Goal: Task Accomplishment & Management: Use online tool/utility

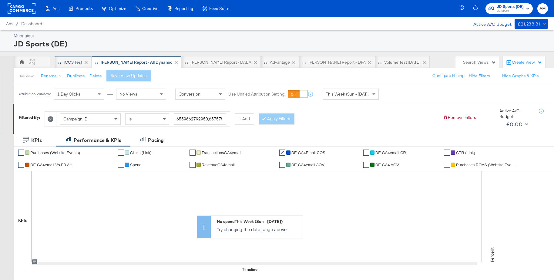
click at [71, 63] on div "iCOS Test" at bounding box center [73, 62] width 18 height 6
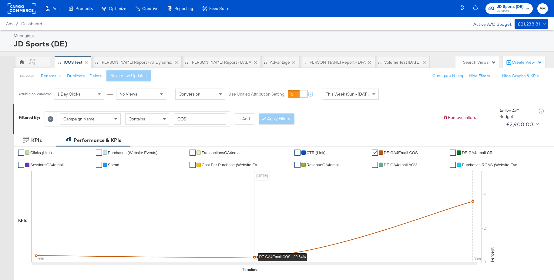
click at [256, 253] on icon at bounding box center [254, 216] width 445 height 91
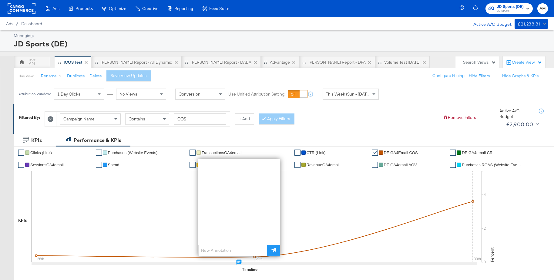
click at [501, 5] on span "JD Sports (DE)" at bounding box center [510, 7] width 27 height 6
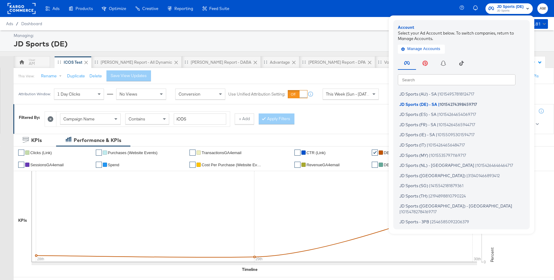
click at [408, 77] on input "text" at bounding box center [457, 79] width 118 height 11
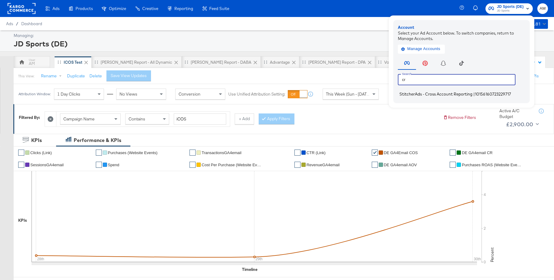
type input "cr"
click at [405, 93] on span "StitcherAds - Cross Account Reporting" at bounding box center [435, 94] width 73 height 5
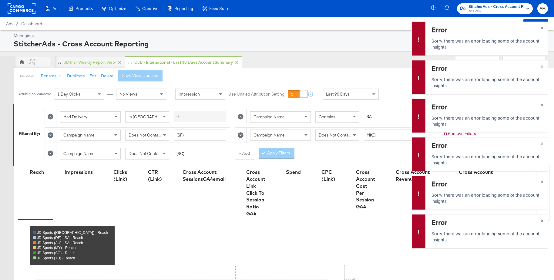
click at [542, 220] on span "×" at bounding box center [541, 219] width 3 height 7
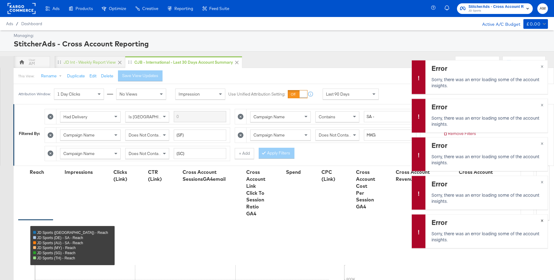
click at [542, 220] on span "×" at bounding box center [541, 219] width 3 height 7
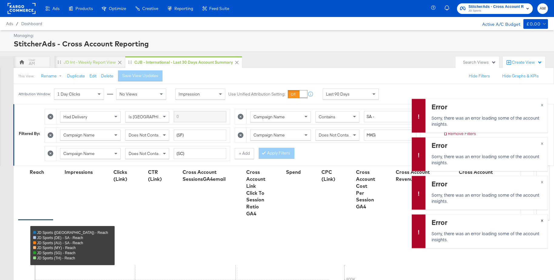
click at [542, 220] on span "×" at bounding box center [541, 219] width 3 height 7
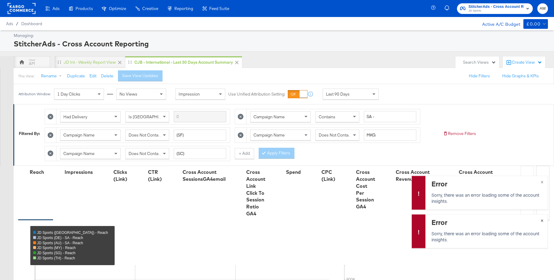
click at [542, 220] on span "×" at bounding box center [541, 219] width 3 height 7
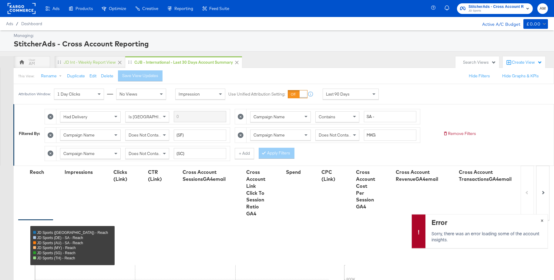
click at [542, 220] on span "×" at bounding box center [541, 219] width 3 height 7
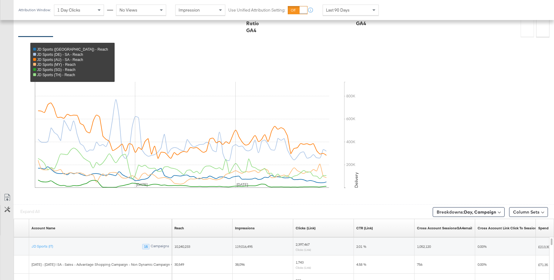
scroll to position [304, 0]
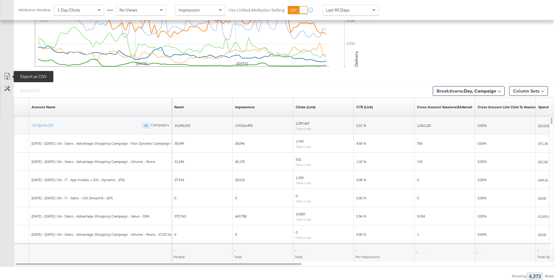
click at [8, 75] on icon at bounding box center [7, 76] width 7 height 7
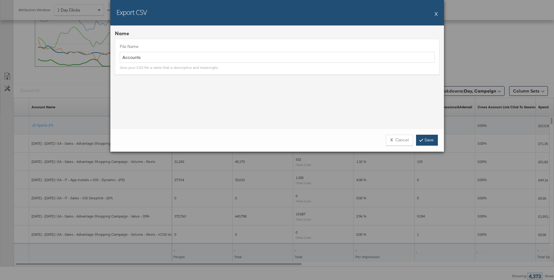
click at [433, 141] on link "Save" at bounding box center [427, 140] width 22 height 11
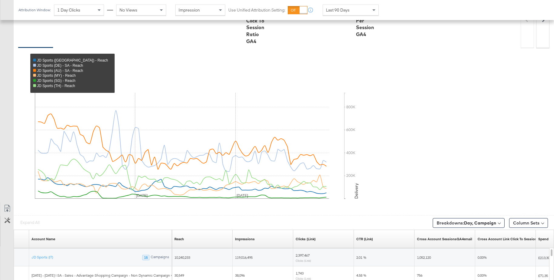
scroll to position [0, 0]
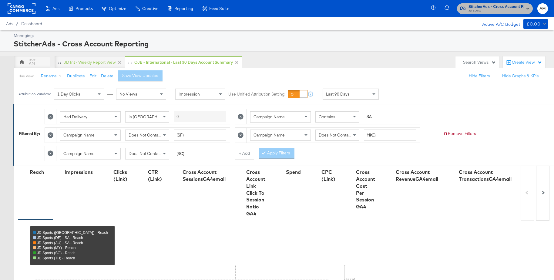
click at [480, 10] on span "JD Sports" at bounding box center [495, 10] width 55 height 5
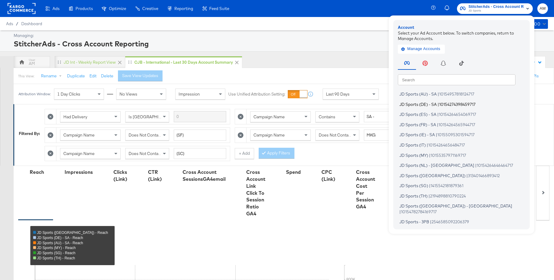
click at [424, 103] on span "JD Sports (DE) - SA" at bounding box center [417, 104] width 37 height 5
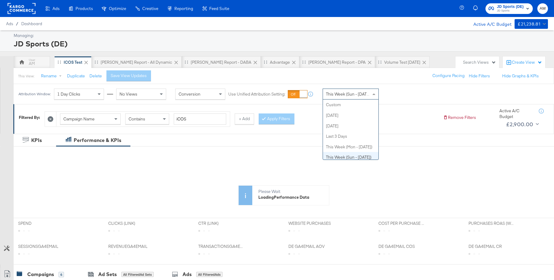
click at [333, 96] on span "This Week (Sun - [DATE])" at bounding box center [348, 93] width 45 height 5
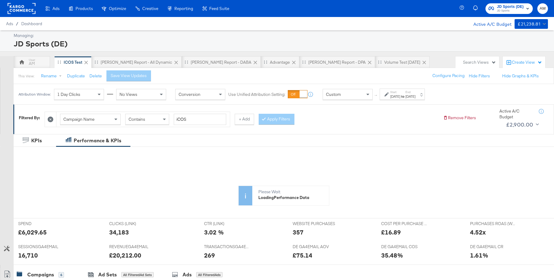
click at [400, 96] on div "Sep 30th 2025" at bounding box center [395, 96] width 10 height 5
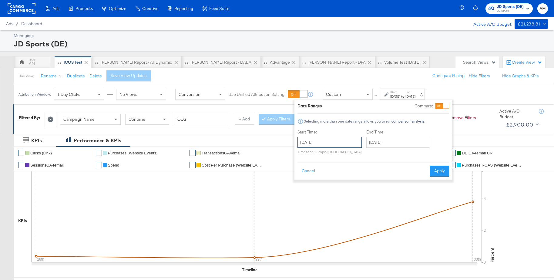
click at [316, 144] on input "September 30th 2025" at bounding box center [329, 142] width 64 height 11
click at [302, 205] on td "28" at bounding box center [304, 206] width 10 height 8
type input "September 28th 2025"
click at [389, 142] on input "September 30th 2025" at bounding box center [398, 142] width 64 height 11
click at [381, 205] on td "29" at bounding box center [383, 206] width 10 height 8
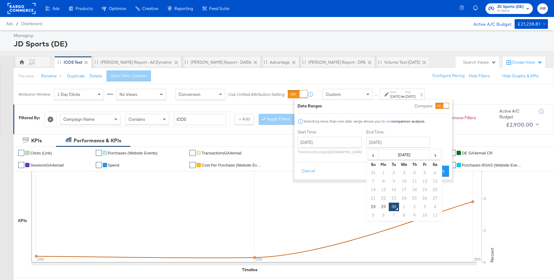
type input "September 29th 2025"
click at [435, 169] on button "Apply" at bounding box center [439, 171] width 19 height 11
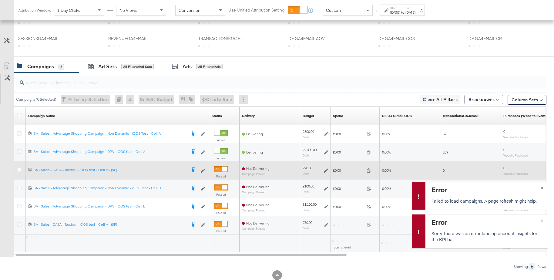
scroll to position [208, 0]
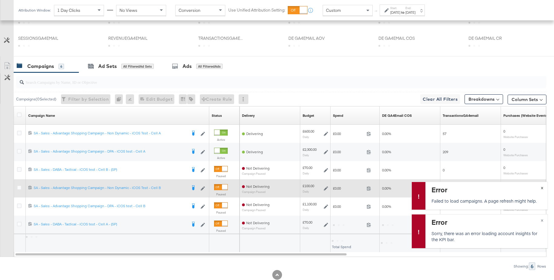
click at [541, 187] on span "×" at bounding box center [541, 187] width 3 height 7
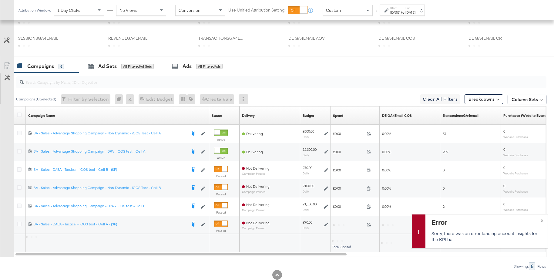
click at [544, 219] on button "×" at bounding box center [541, 219] width 11 height 11
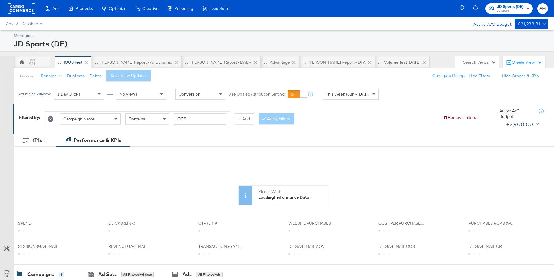
click at [343, 96] on span "This Week (Sun - [DATE])" at bounding box center [348, 93] width 45 height 5
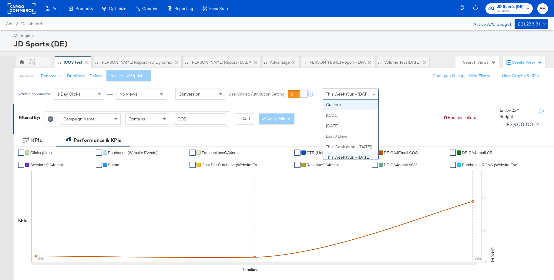
drag, startPoint x: 341, startPoint y: 105, endPoint x: 362, endPoint y: 100, distance: 21.8
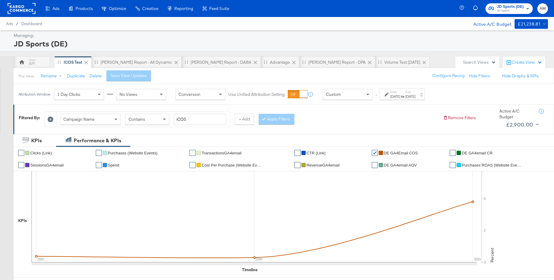
click at [400, 95] on div "[DATE]" at bounding box center [395, 96] width 10 height 5
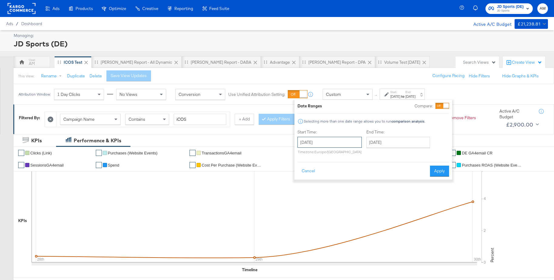
click at [318, 143] on input "[DATE]" at bounding box center [329, 142] width 64 height 11
drag, startPoint x: 303, startPoint y: 205, endPoint x: 318, endPoint y: 196, distance: 18.1
click at [303, 205] on td "28" at bounding box center [304, 206] width 10 height 8
type input "[DATE]"
drag, startPoint x: 385, startPoint y: 144, endPoint x: 389, endPoint y: 174, distance: 30.0
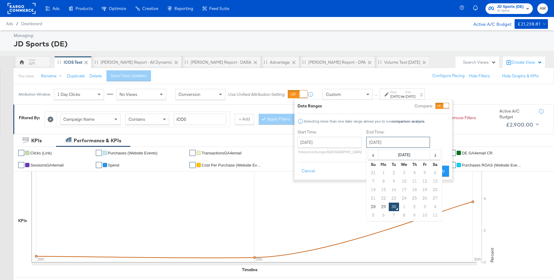
click at [385, 144] on input "[DATE]" at bounding box center [398, 142] width 64 height 11
drag, startPoint x: 381, startPoint y: 205, endPoint x: 415, endPoint y: 188, distance: 38.2
click at [381, 205] on td "29" at bounding box center [383, 206] width 10 height 8
type input "September 29th 2025"
click at [440, 170] on button "Apply" at bounding box center [439, 171] width 19 height 11
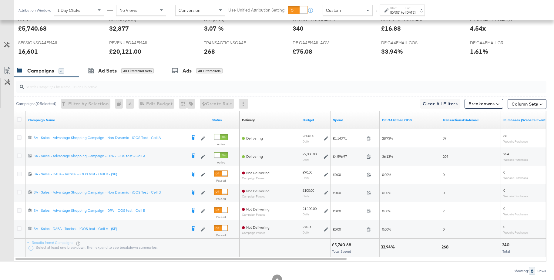
scroll to position [263, 0]
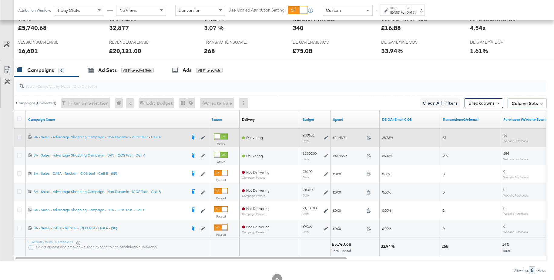
click at [20, 137] on icon at bounding box center [19, 137] width 5 height 5
click at [0, 0] on input "checkbox" at bounding box center [0, 0] width 0 height 0
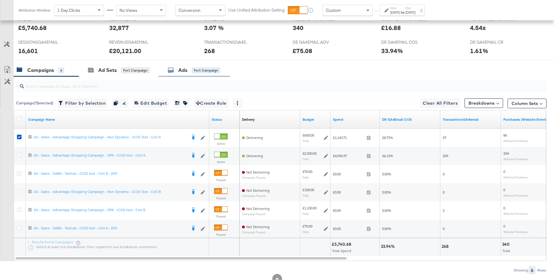
click at [176, 73] on div "Ads for 1 Campaign" at bounding box center [194, 70] width 52 height 7
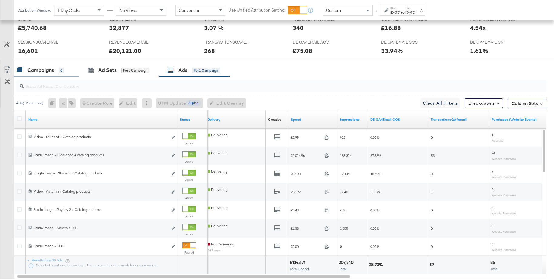
click at [49, 72] on div "Campaigns" at bounding box center [40, 70] width 27 height 7
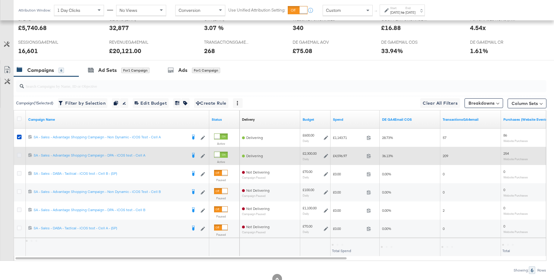
click at [19, 155] on icon at bounding box center [19, 155] width 5 height 5
click at [0, 0] on input "checkbox" at bounding box center [0, 0] width 0 height 0
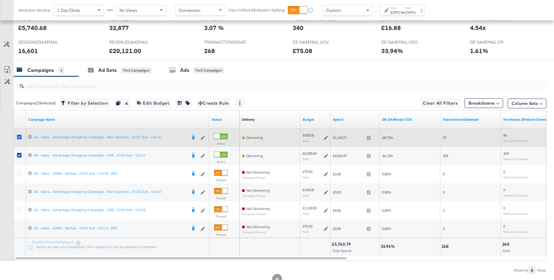
click at [18, 137] on icon at bounding box center [19, 137] width 5 height 5
click at [0, 0] on input "checkbox" at bounding box center [0, 0] width 0 height 0
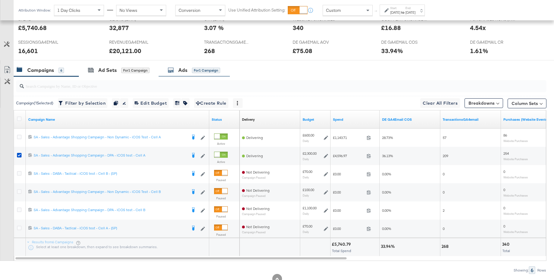
click at [176, 72] on div "Ads for 1 Campaign" at bounding box center [194, 70] width 52 height 7
